Goal: Task Accomplishment & Management: Manage account settings

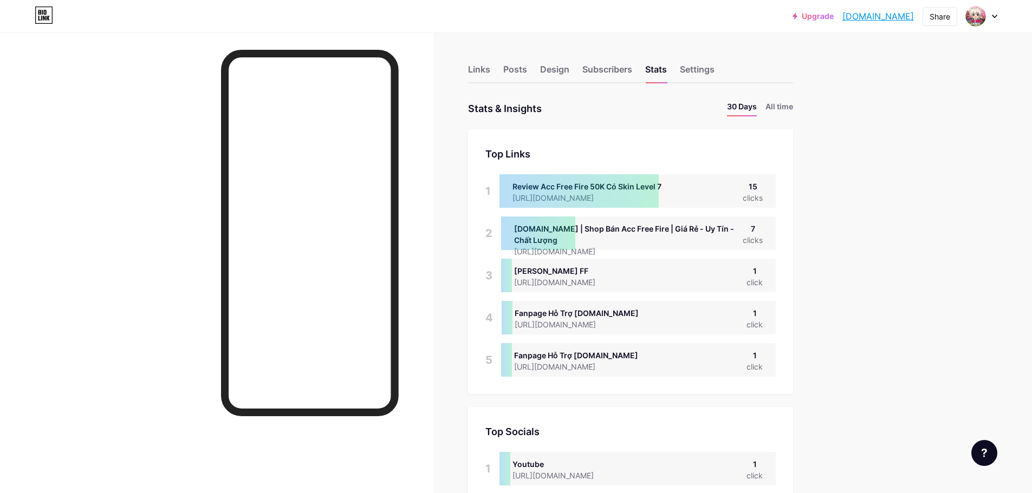
scroll to position [493, 1032]
click at [473, 72] on div "Links" at bounding box center [479, 72] width 22 height 19
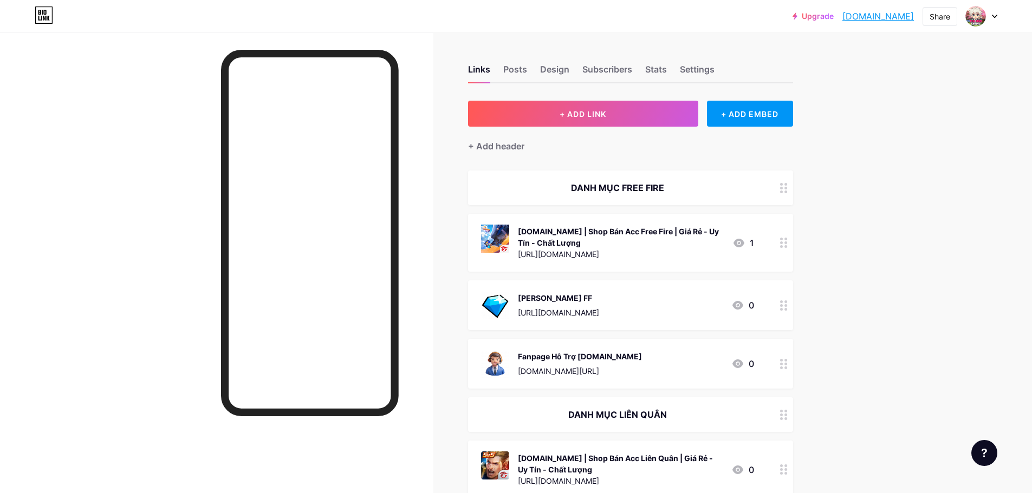
click at [651, 230] on div "[DOMAIN_NAME] | Shop Bán Acc Free Fire | Giá Rẻ - Uy Tín - Chất Lượng" at bounding box center [621, 237] width 206 height 23
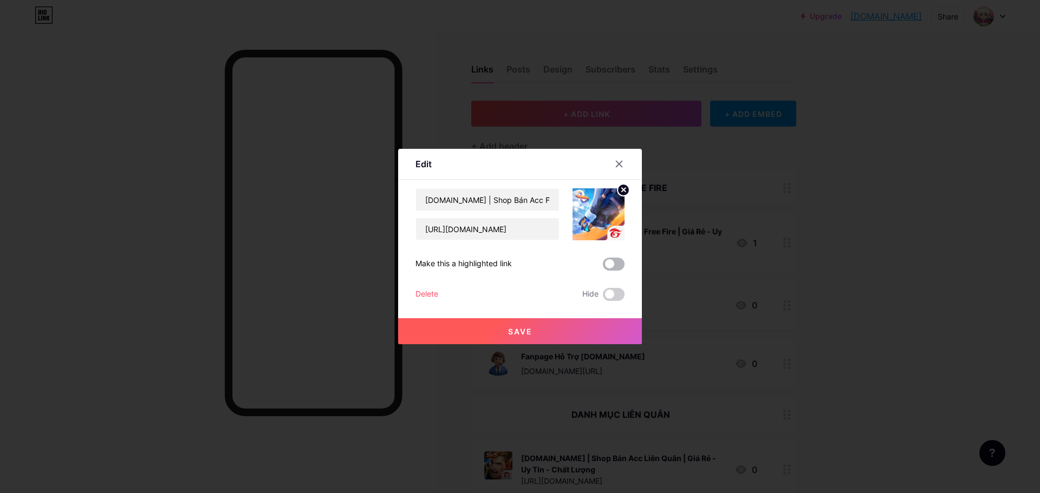
click at [620, 262] on span at bounding box center [614, 264] width 22 height 13
click at [603, 267] on input "checkbox" at bounding box center [603, 267] width 0 height 0
click at [549, 336] on button "Save" at bounding box center [520, 331] width 244 height 26
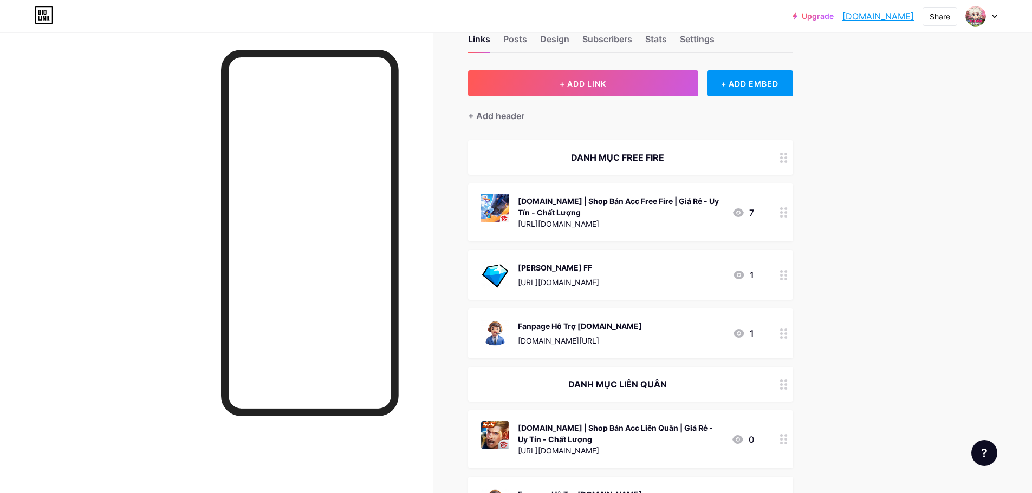
scroll to position [54, 0]
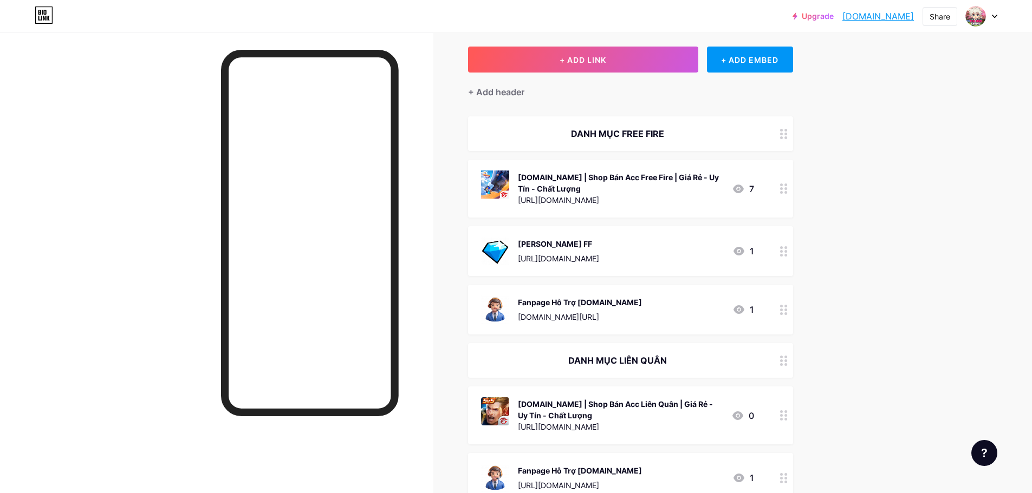
click at [544, 407] on div "[DOMAIN_NAME] | Shop Bán Acc Liên Quân | Giá Rẻ - Uy Tín - Chất Lượng" at bounding box center [620, 410] width 205 height 23
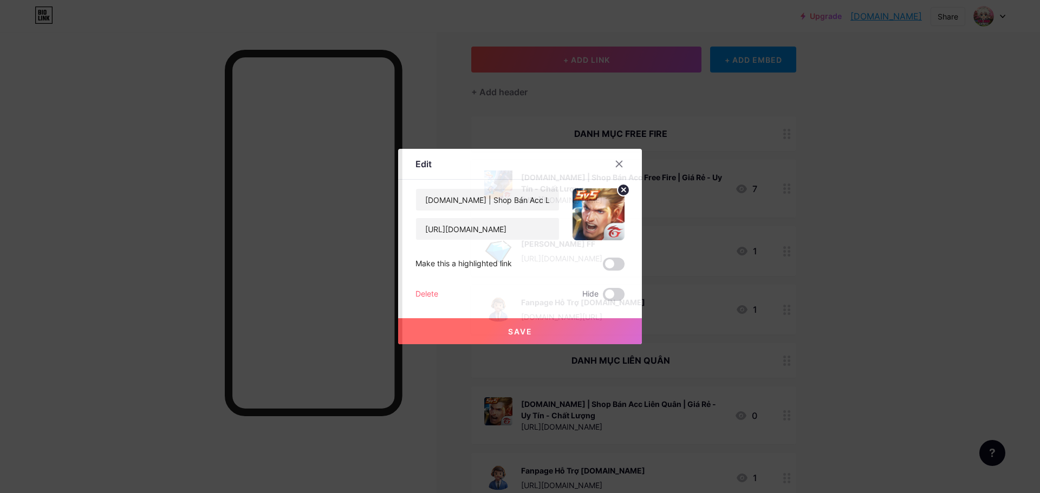
click at [620, 263] on span at bounding box center [614, 264] width 22 height 13
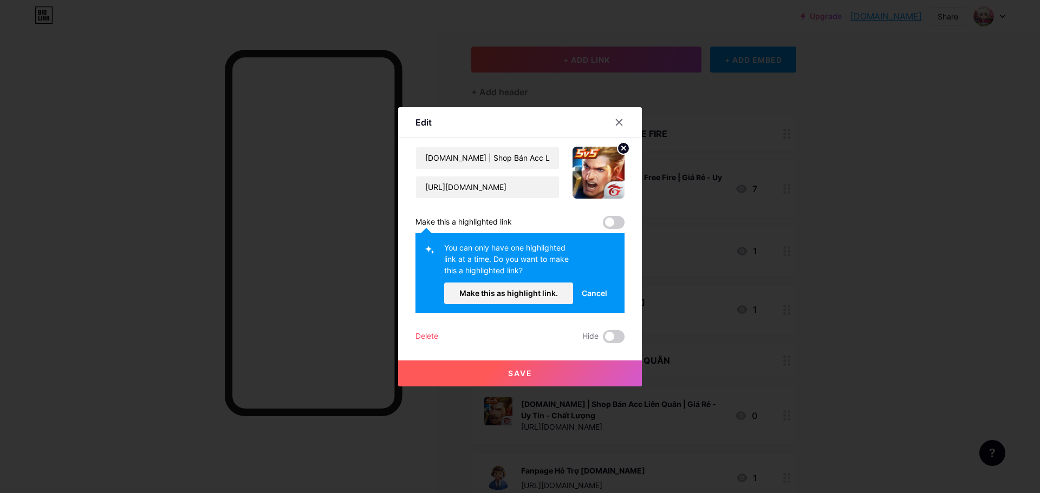
click at [585, 292] on span "Cancel" at bounding box center [594, 293] width 25 height 11
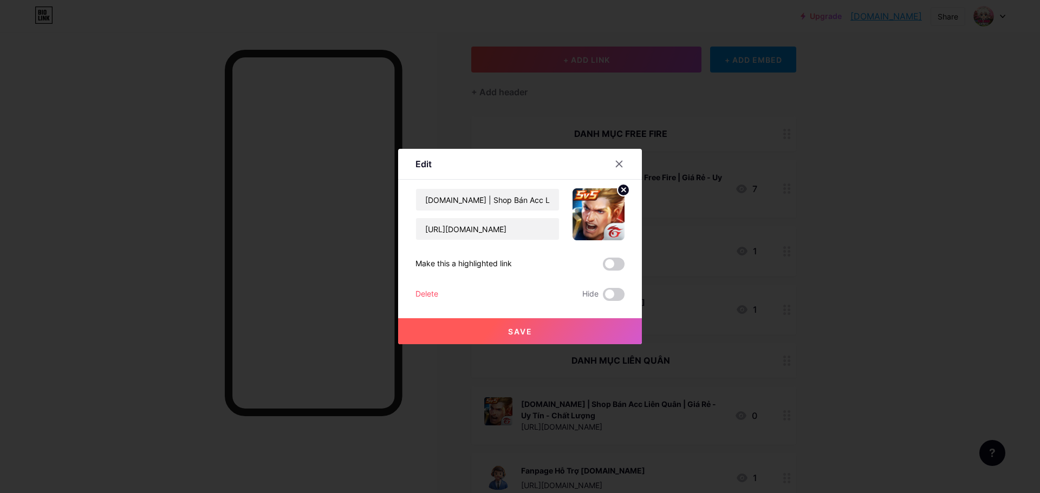
click at [613, 262] on span at bounding box center [614, 264] width 22 height 13
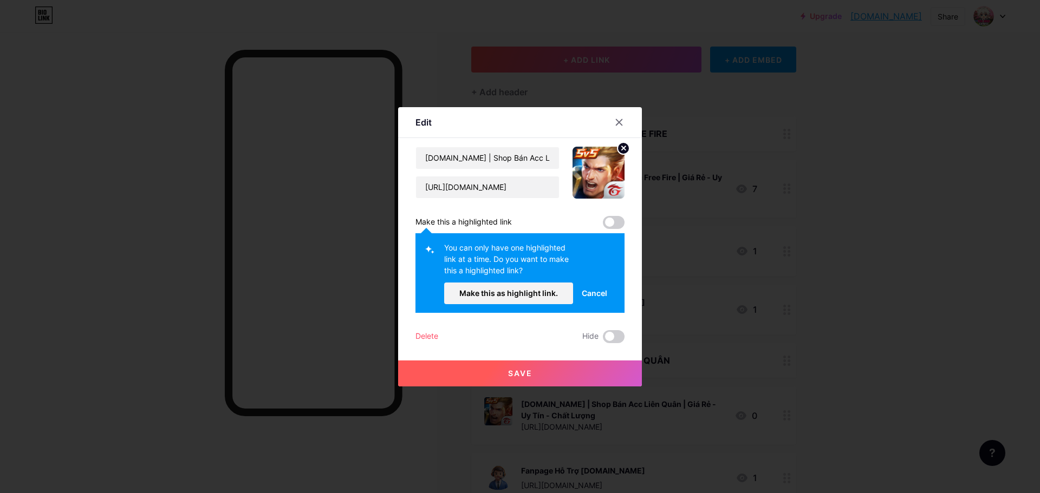
click at [484, 309] on div "You can only have one highlighted link at a time. Do you want to make this a hi…" at bounding box center [519, 273] width 209 height 80
click at [489, 299] on button "Make this as highlight link." at bounding box center [508, 294] width 129 height 22
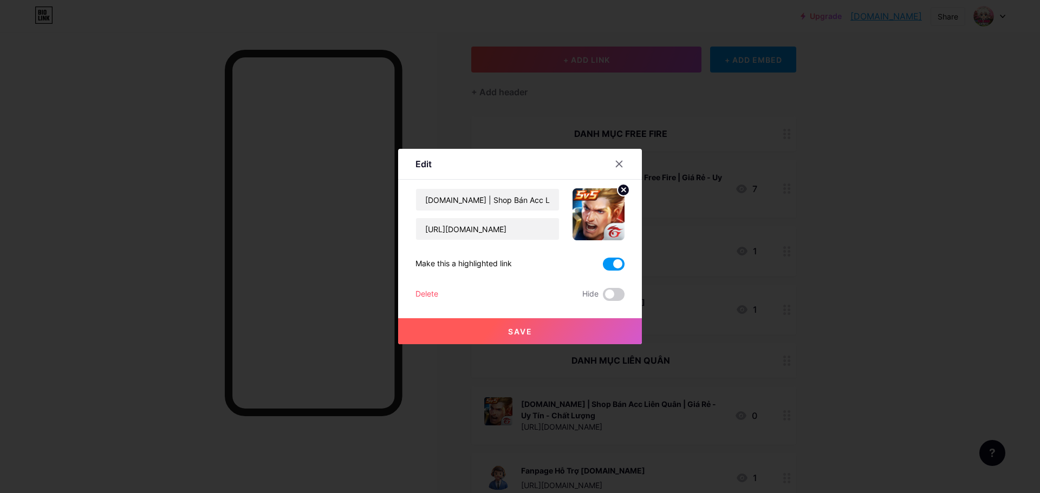
click at [507, 330] on button "Save" at bounding box center [520, 331] width 244 height 26
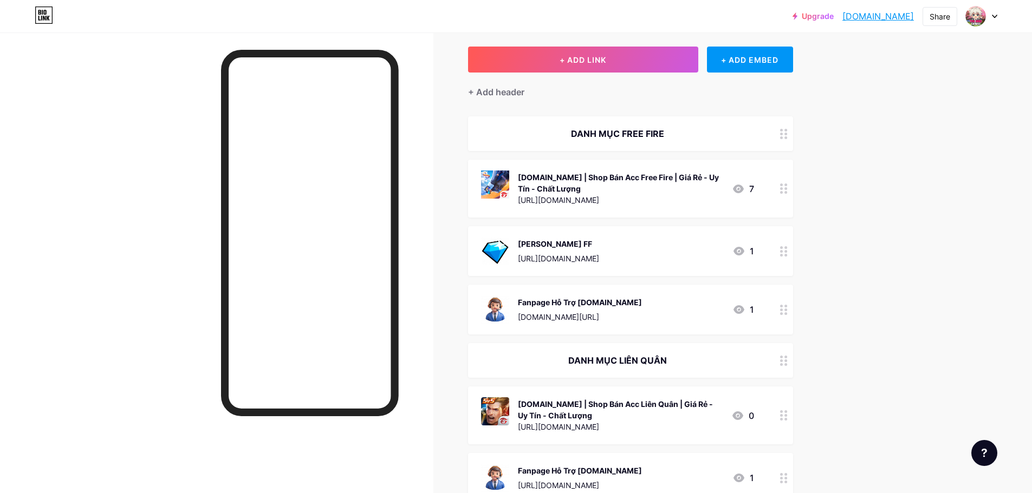
click at [534, 420] on div "[DOMAIN_NAME] | Shop Bán Acc Liên Quân | Giá Rẻ - Uy Tín - Chất Lượng" at bounding box center [620, 410] width 205 height 23
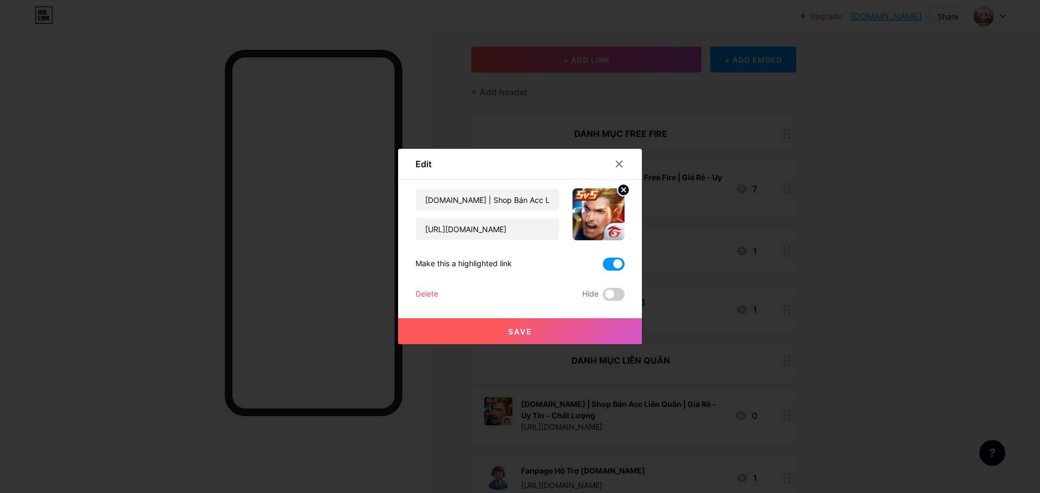
click at [608, 265] on span at bounding box center [614, 264] width 22 height 13
click at [603, 267] on input "checkbox" at bounding box center [603, 267] width 0 height 0
click at [557, 334] on button "Save" at bounding box center [520, 331] width 244 height 26
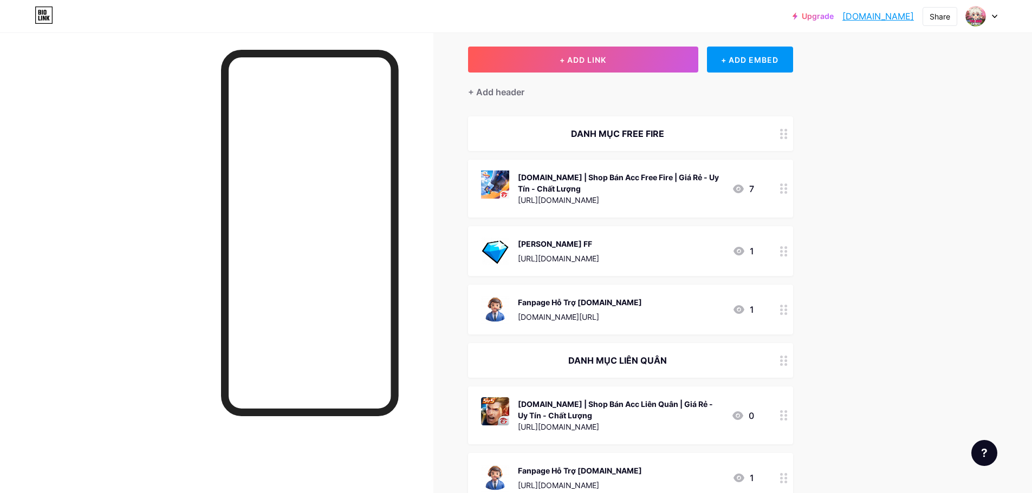
click at [564, 187] on div "[DOMAIN_NAME] | Shop Bán Acc Free Fire | Giá Rẻ - Uy Tín - Chất Lượng" at bounding box center [620, 183] width 205 height 23
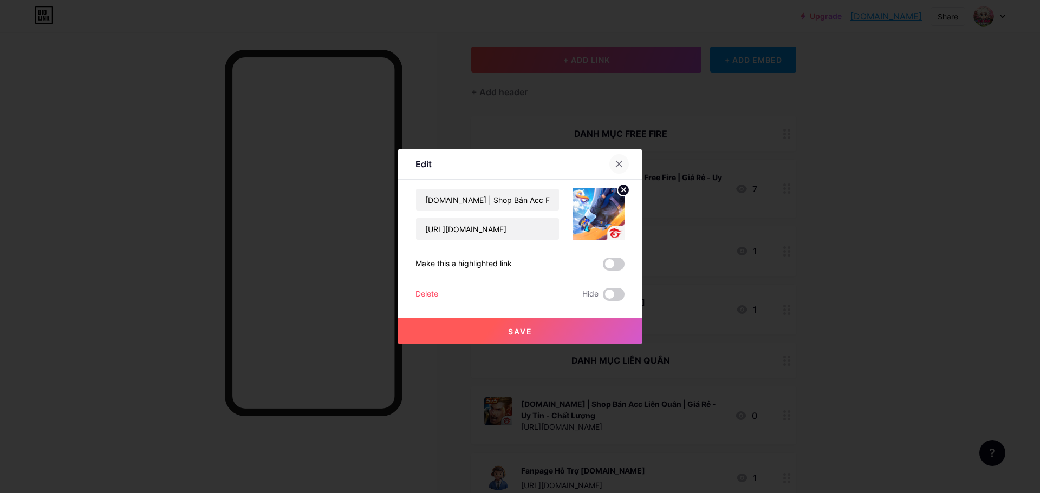
click at [624, 164] on div at bounding box center [618, 163] width 19 height 19
